Goal: Use online tool/utility: Utilize a website feature to perform a specific function

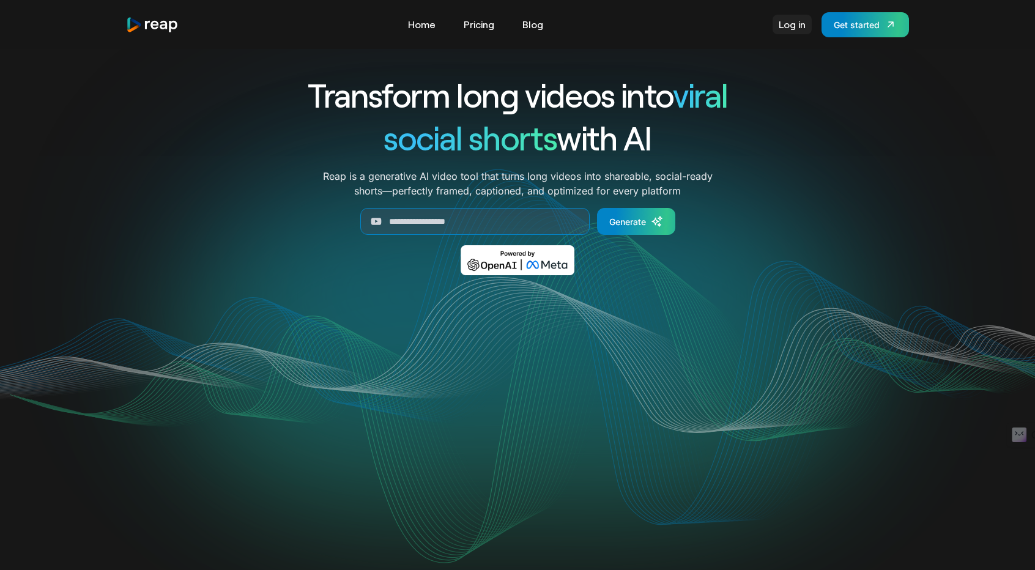
click at [781, 20] on link "Log in" at bounding box center [792, 25] width 39 height 20
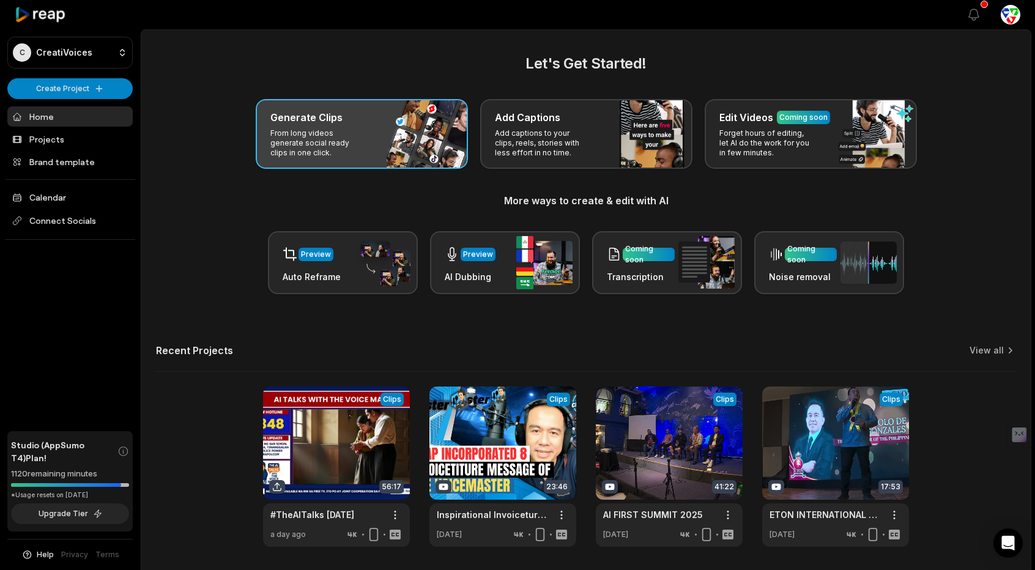
click at [368, 130] on div "Generate Clips From long videos generate social ready clips in one click." at bounding box center [362, 134] width 212 height 70
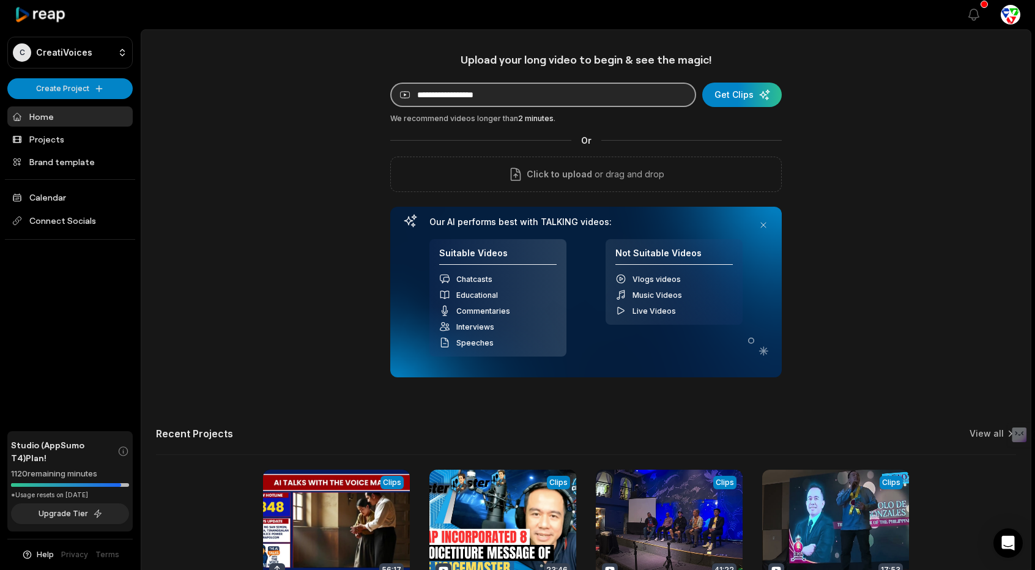
click at [544, 100] on input at bounding box center [543, 95] width 306 height 24
paste input "**********"
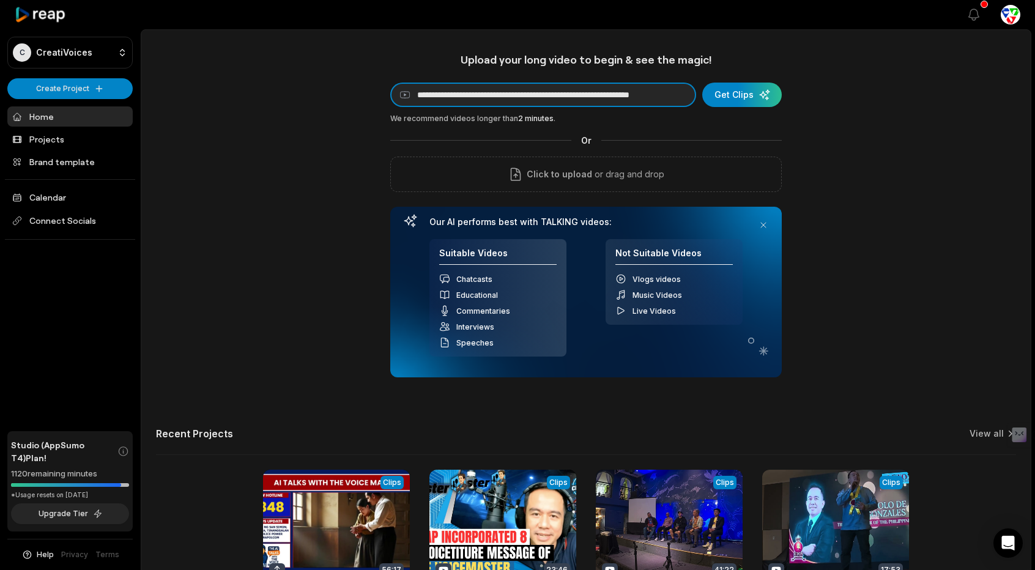
scroll to position [0, 54]
type input "**********"
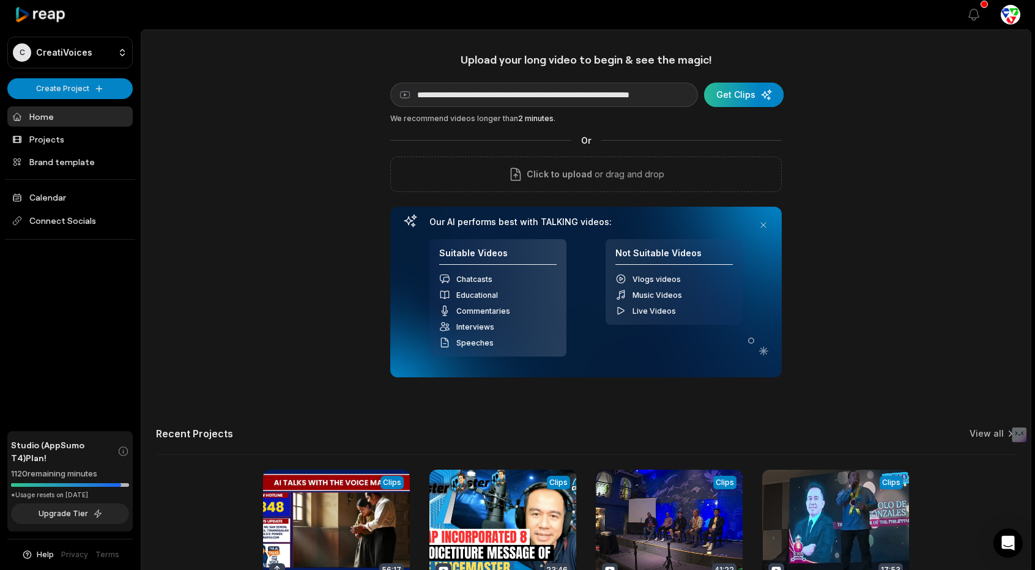
scroll to position [0, 0]
click at [741, 94] on div "submit" at bounding box center [744, 95] width 80 height 24
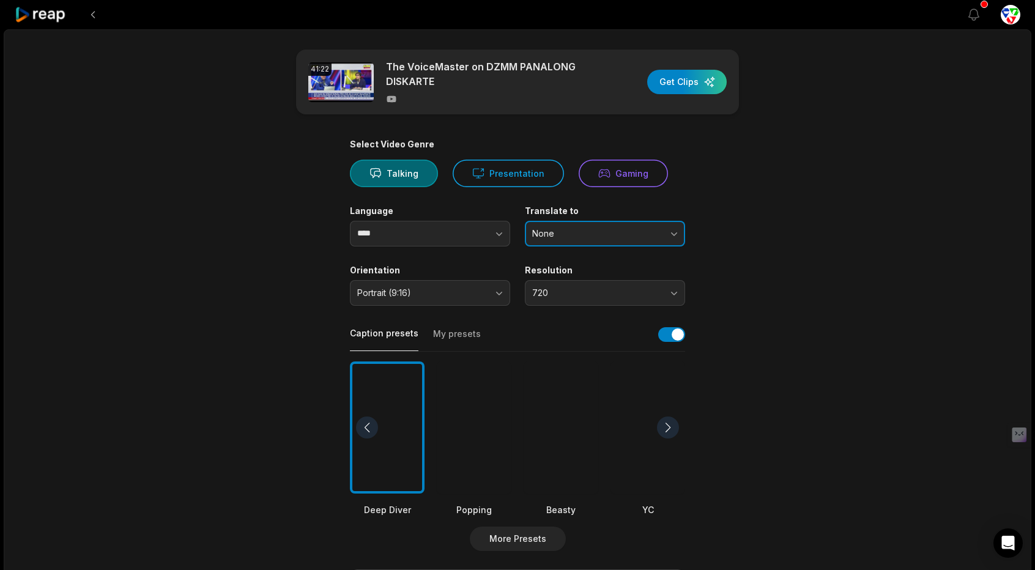
click at [562, 225] on button "None" at bounding box center [605, 234] width 160 height 26
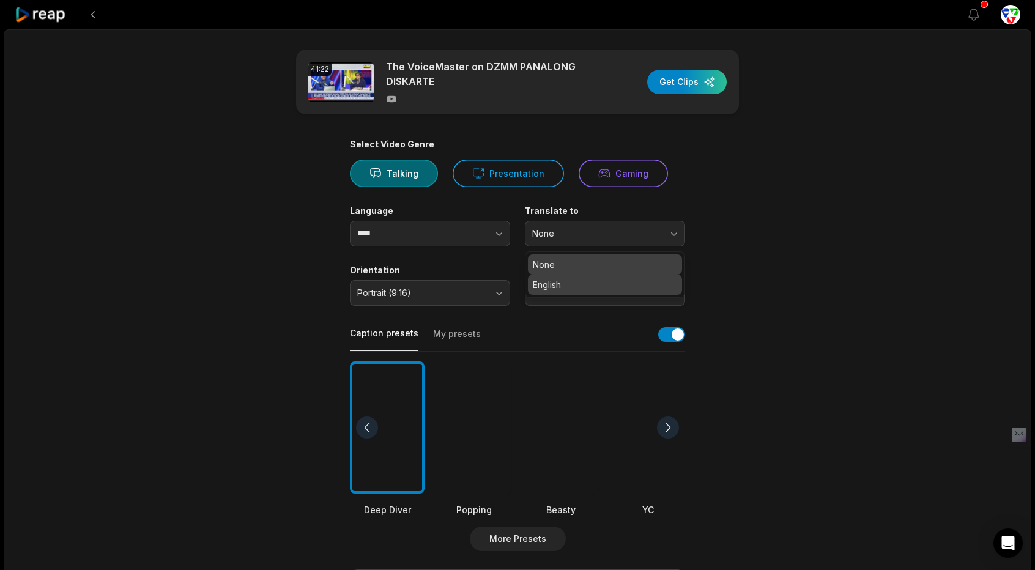
click at [580, 287] on p "English" at bounding box center [605, 284] width 144 height 13
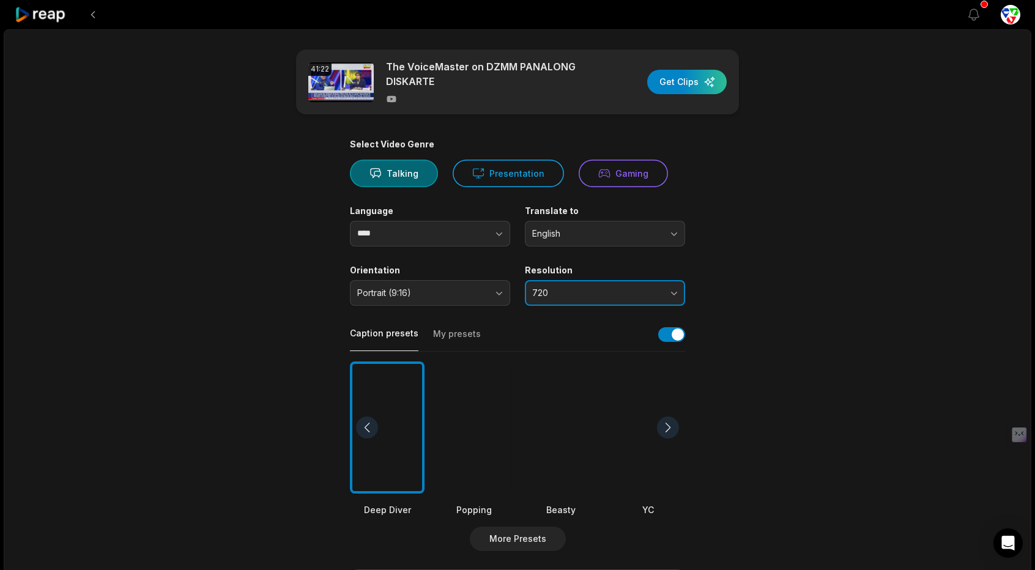
click at [573, 294] on span "720" at bounding box center [596, 293] width 128 height 11
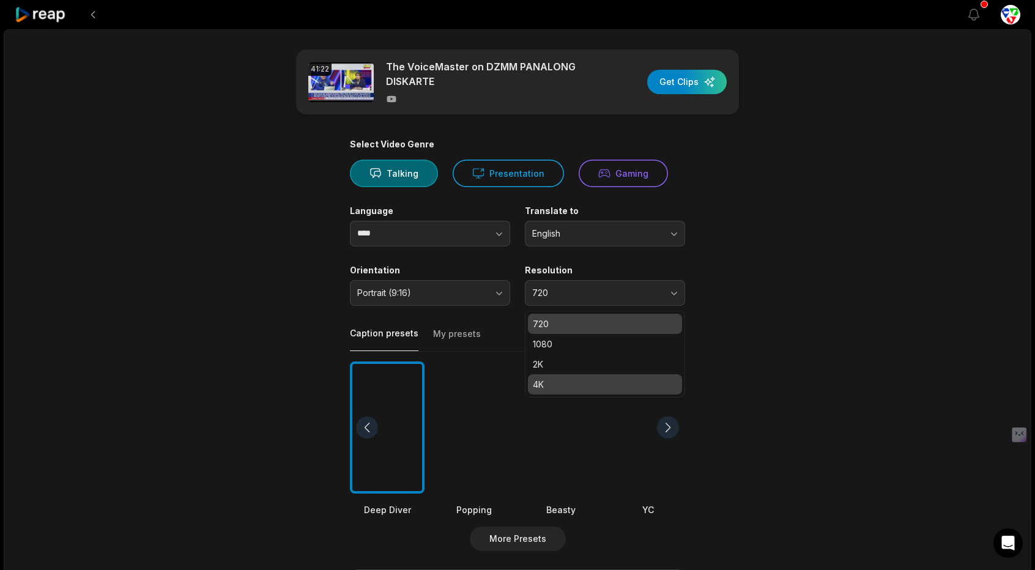
click at [546, 379] on p "4K" at bounding box center [605, 384] width 144 height 13
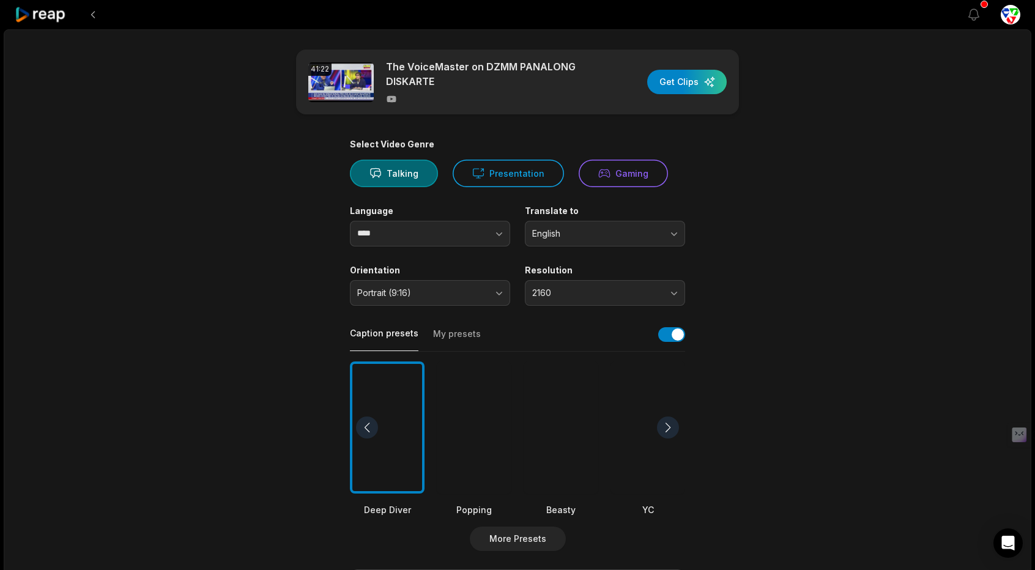
click at [466, 423] on div at bounding box center [474, 428] width 75 height 133
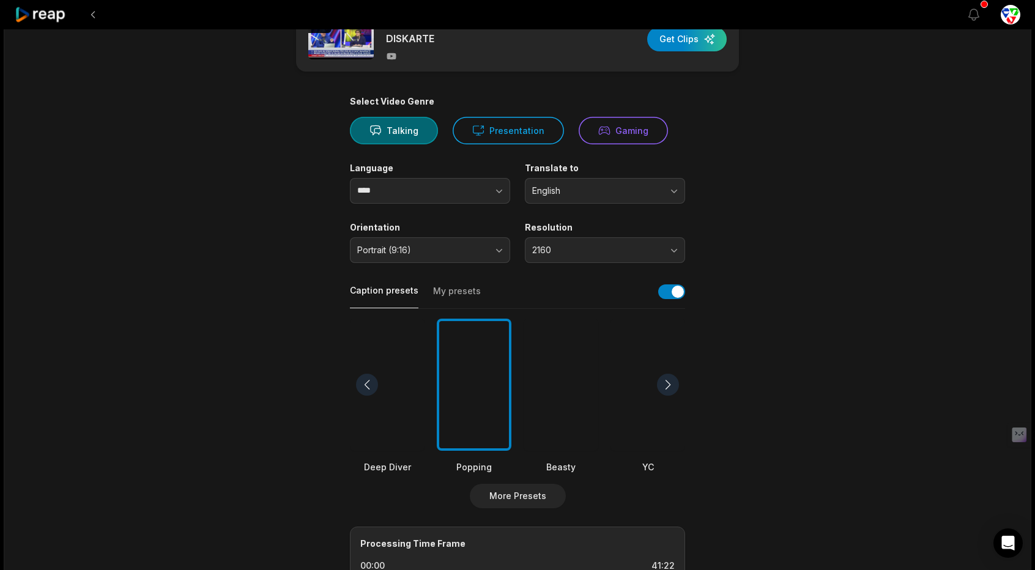
scroll to position [184, 0]
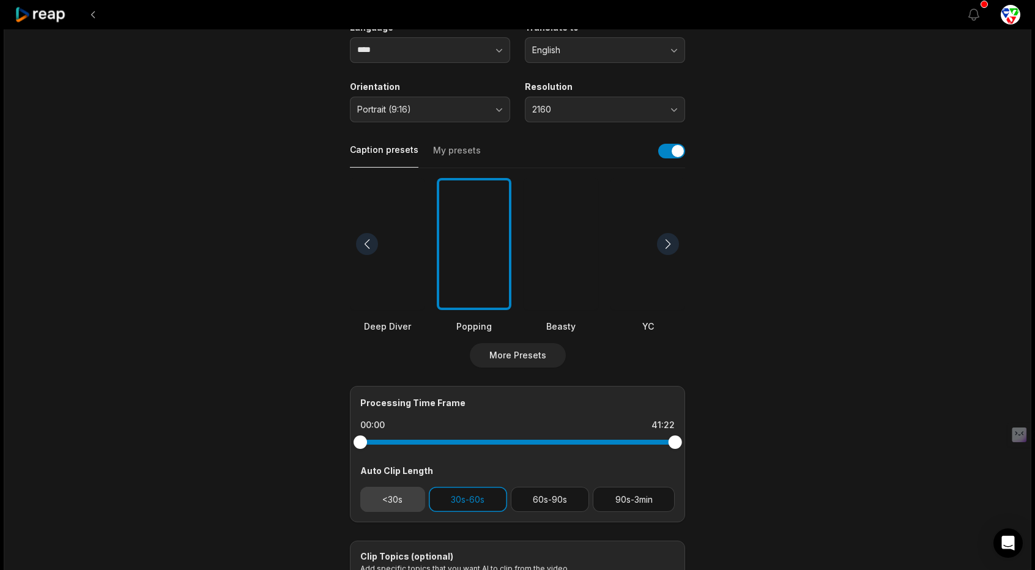
click at [382, 488] on button "<30s" at bounding box center [392, 499] width 65 height 25
drag, startPoint x: 543, startPoint y: 494, endPoint x: 617, endPoint y: 499, distance: 74.2
click at [543, 494] on button "60s-90s" at bounding box center [550, 499] width 79 height 25
click at [630, 499] on button "90s-3min" at bounding box center [634, 499] width 82 height 25
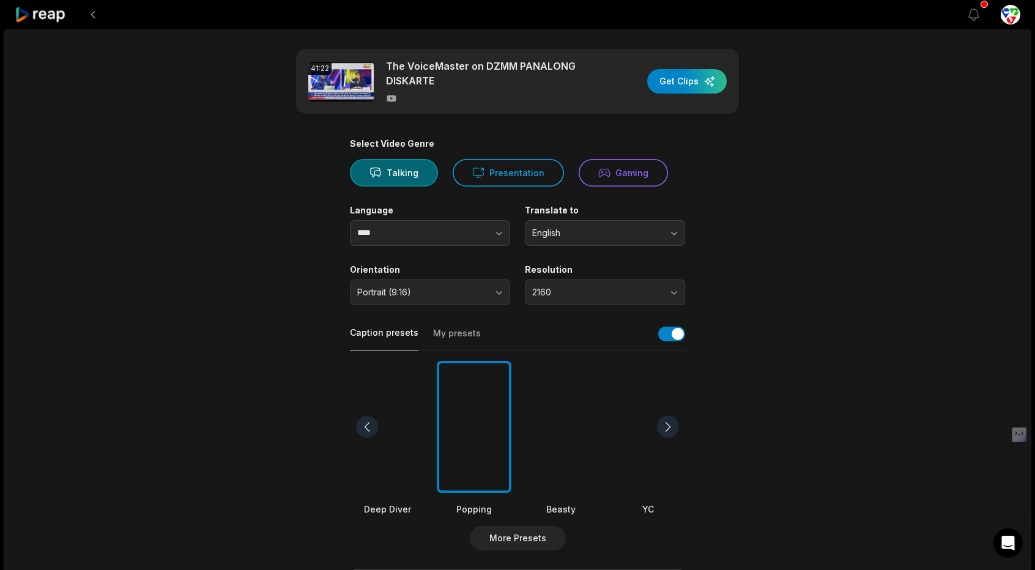
scroll to position [0, 0]
click at [390, 177] on button "Talking" at bounding box center [394, 174] width 88 height 28
click at [685, 84] on div "button" at bounding box center [687, 82] width 80 height 24
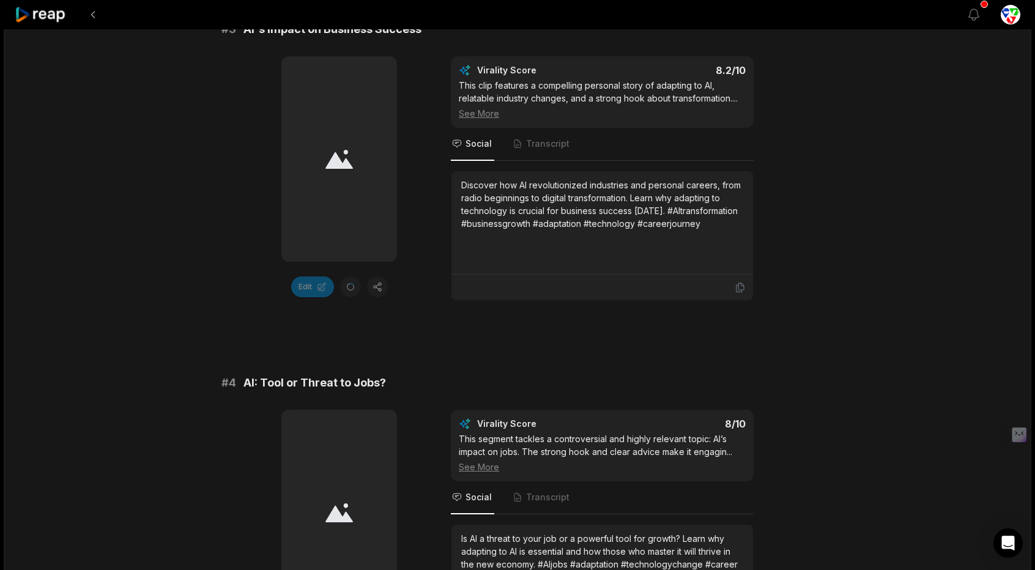
scroll to position [795, 0]
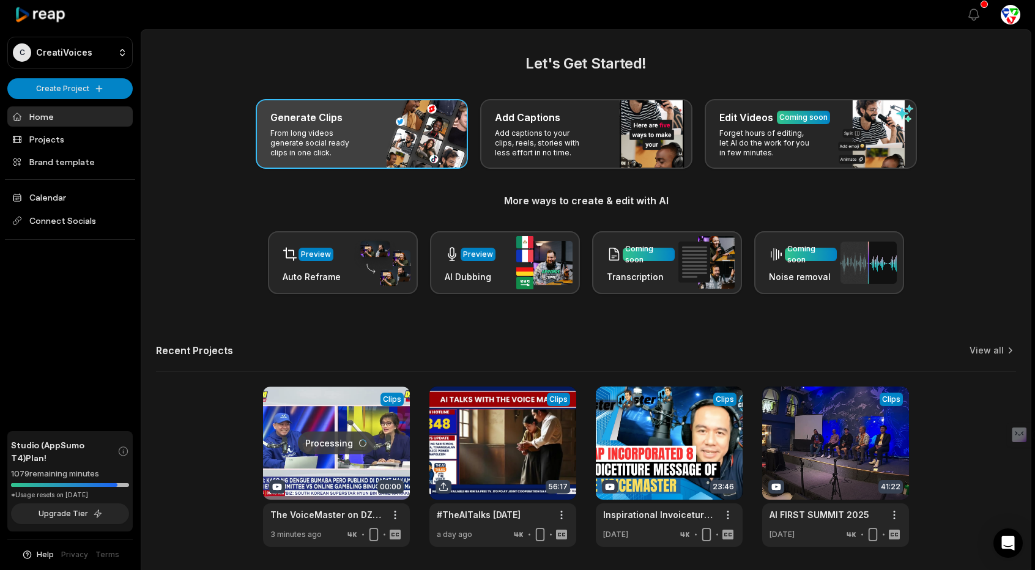
click at [372, 134] on div "Generate Clips From long videos generate social ready clips in one click." at bounding box center [362, 134] width 212 height 70
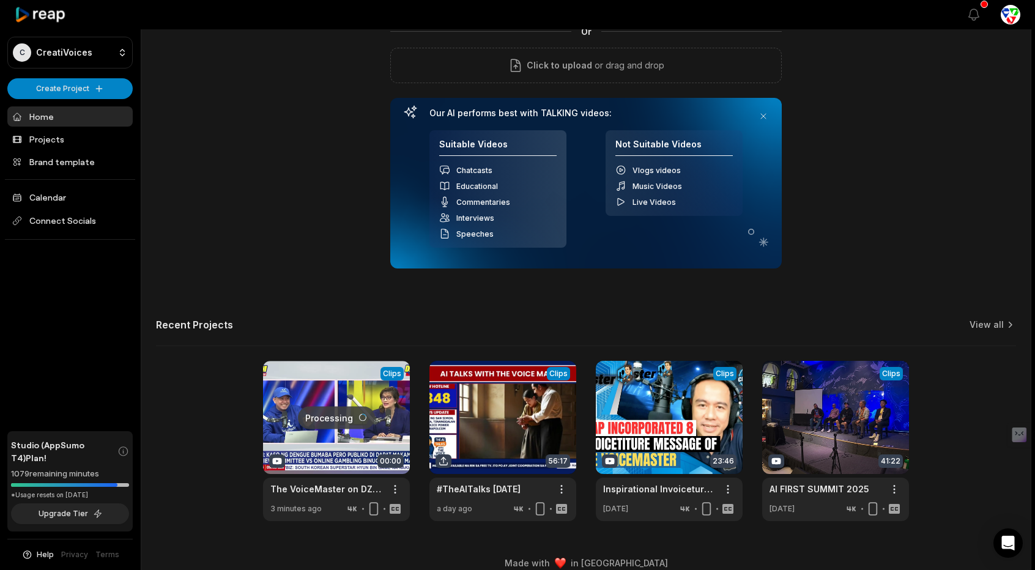
scroll to position [122, 0]
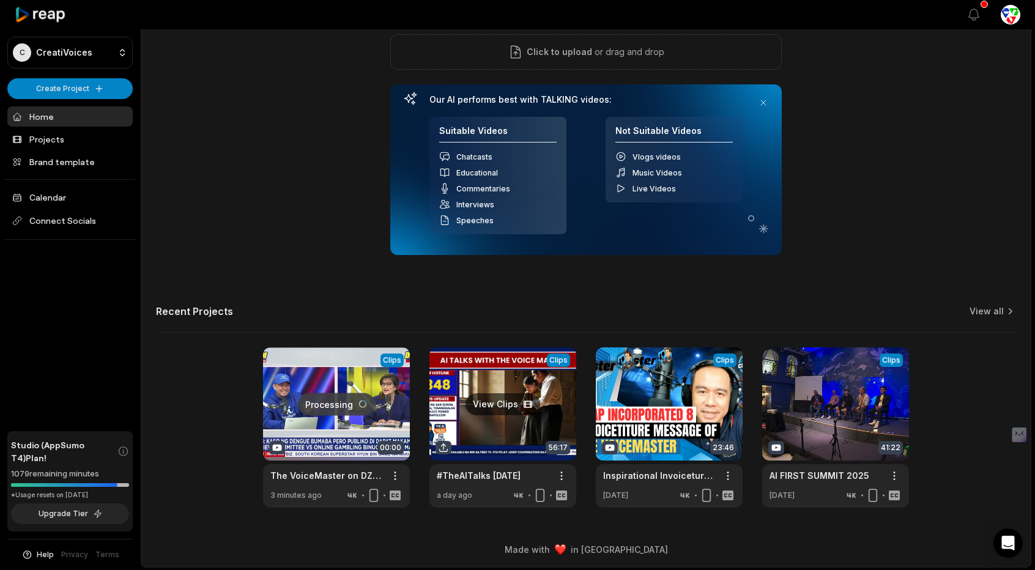
click at [487, 377] on link at bounding box center [502, 428] width 147 height 160
